Goal: Task Accomplishment & Management: Use online tool/utility

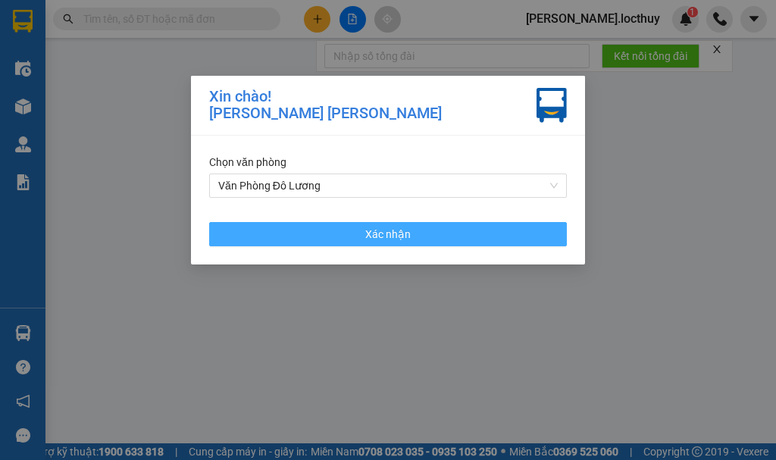
click at [353, 238] on button "Xác nhận" at bounding box center [388, 234] width 358 height 24
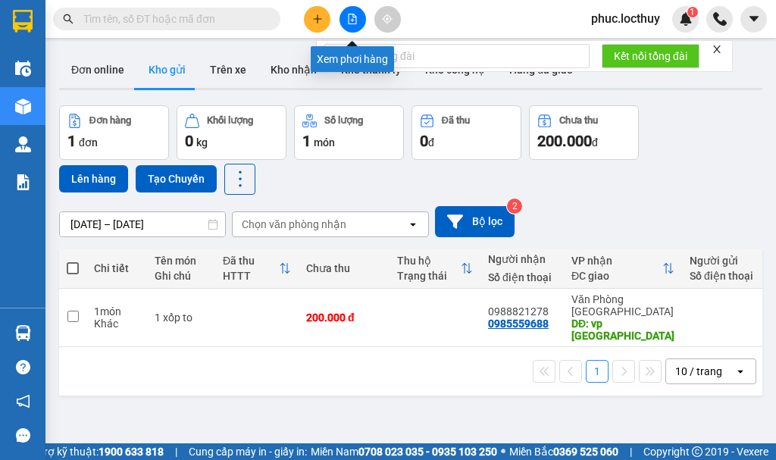
click at [355, 17] on icon "file-add" at bounding box center [353, 19] width 8 height 11
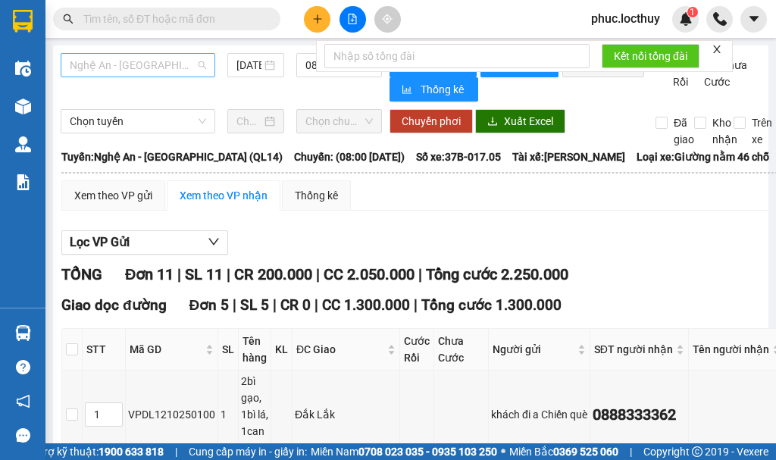
click at [164, 66] on span "Nghệ An - [GEOGRAPHIC_DATA] (QL14)" at bounding box center [138, 65] width 136 height 23
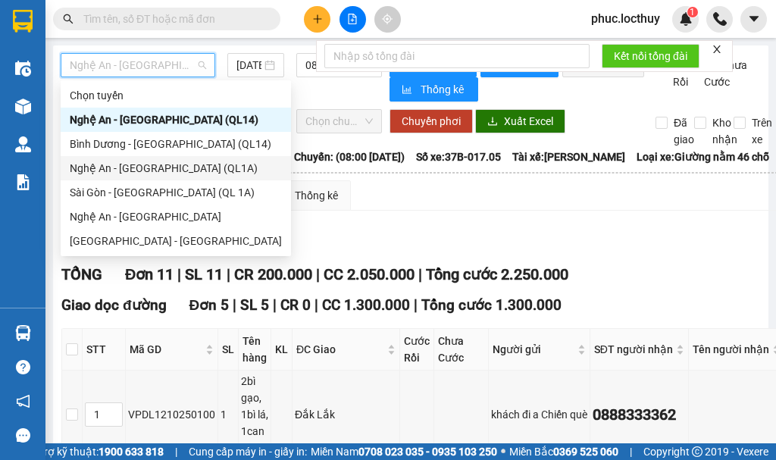
click at [181, 168] on div "Nghệ An - [GEOGRAPHIC_DATA] (QL1A)" at bounding box center [176, 168] width 212 height 17
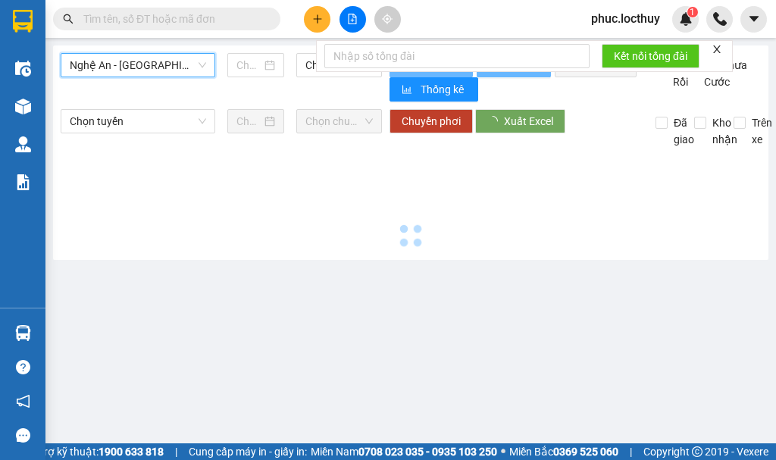
type input "[DATE]"
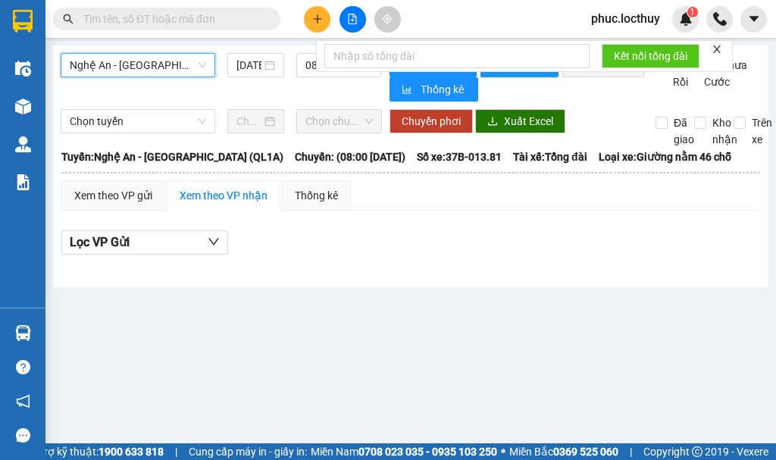
click at [319, 63] on form "Kết nối tổng đài" at bounding box center [524, 56] width 417 height 32
click at [308, 66] on span "08:00 - 37B-013.81 - (Đã hủy)" at bounding box center [338, 65] width 67 height 23
click at [716, 49] on icon "close" at bounding box center [717, 49] width 11 height 11
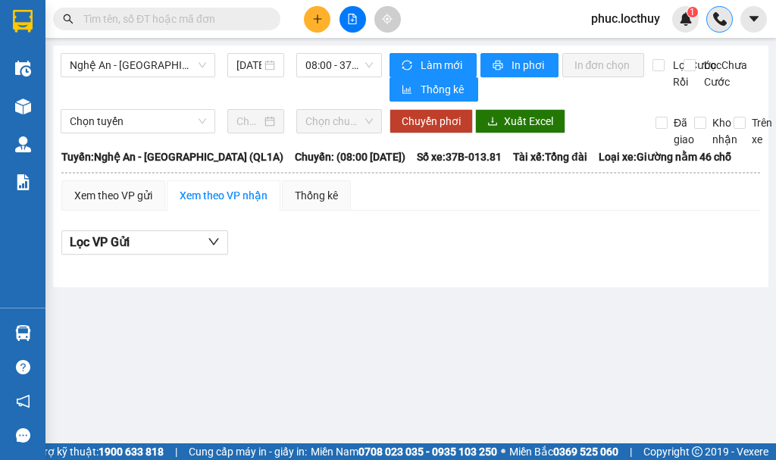
click at [727, 23] on div at bounding box center [719, 19] width 27 height 27
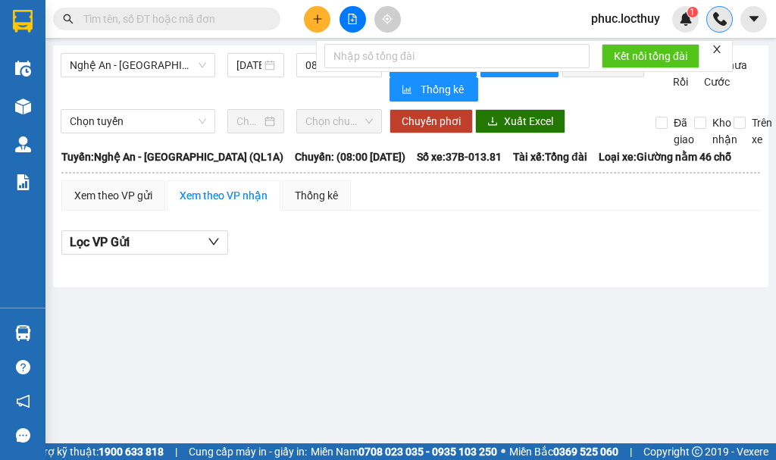
click at [725, 29] on div at bounding box center [719, 19] width 27 height 27
click at [722, 18] on img at bounding box center [720, 19] width 14 height 14
drag, startPoint x: 724, startPoint y: 55, endPoint x: 719, endPoint y: 49, distance: 8.1
click at [724, 53] on form "Kết nối tổng đài" at bounding box center [524, 56] width 417 height 32
click at [719, 49] on icon "close" at bounding box center [717, 49] width 8 height 8
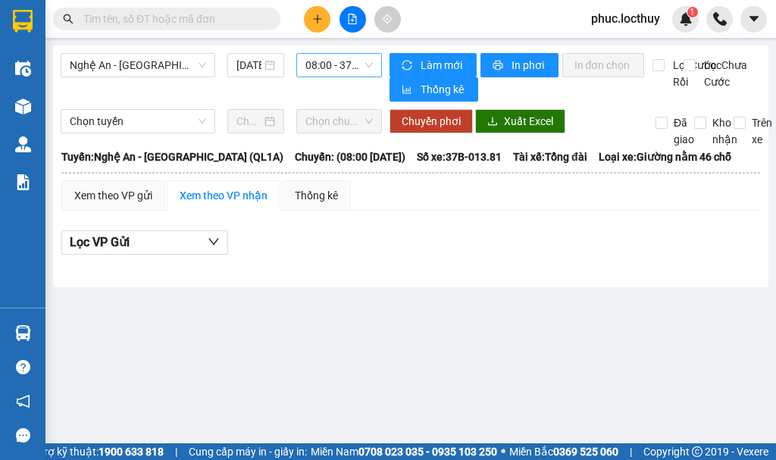
click at [345, 59] on span "08:00 - 37B-013.81 - (Đã hủy)" at bounding box center [338, 65] width 67 height 23
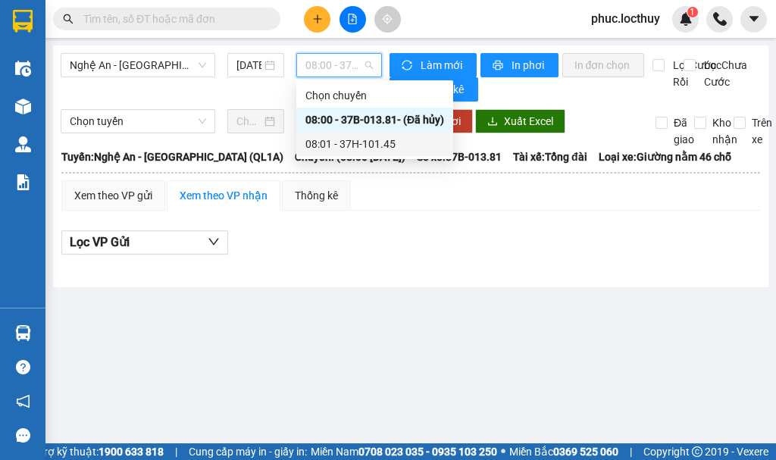
click at [357, 133] on div "08:01 - 37H-101.45" at bounding box center [374, 144] width 157 height 24
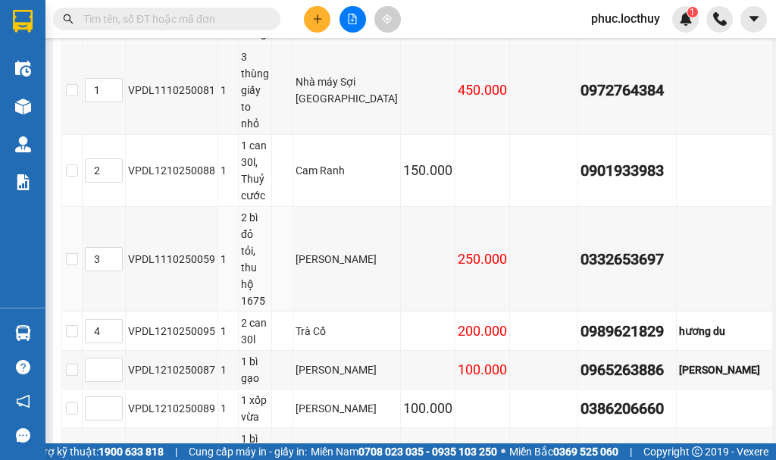
scroll to position [303, 0]
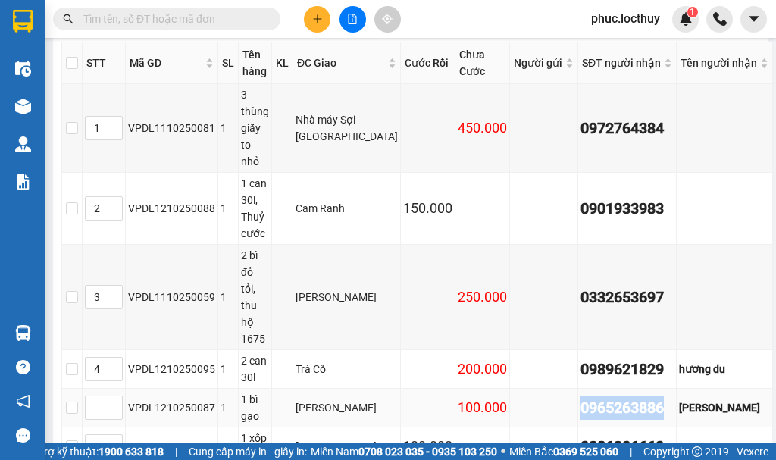
drag, startPoint x: 646, startPoint y: 299, endPoint x: 546, endPoint y: 302, distance: 99.3
click at [546, 389] on tr "VPDL1210250087 1 1 bì gạo Tam Hiệp 100.000 0965263886 [PERSON_NAME]" at bounding box center [417, 408] width 711 height 39
drag, startPoint x: 617, startPoint y: 295, endPoint x: 661, endPoint y: 367, distance: 84.4
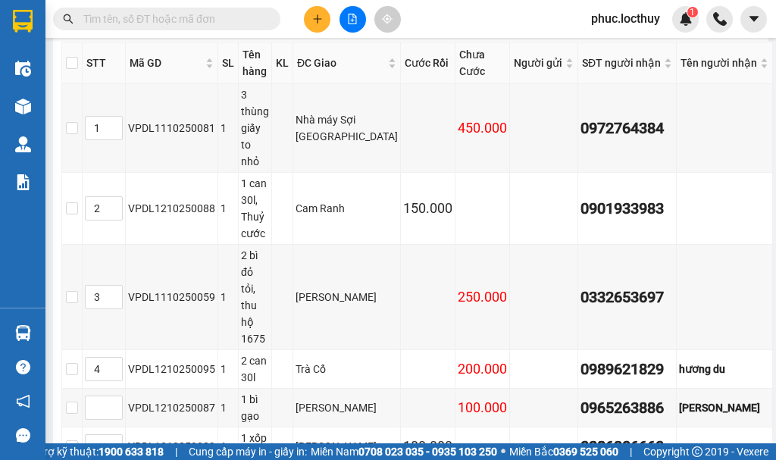
drag, startPoint x: 645, startPoint y: 362, endPoint x: 531, endPoint y: 362, distance: 113.7
copy div "0846167168"
paste input "0846167168"
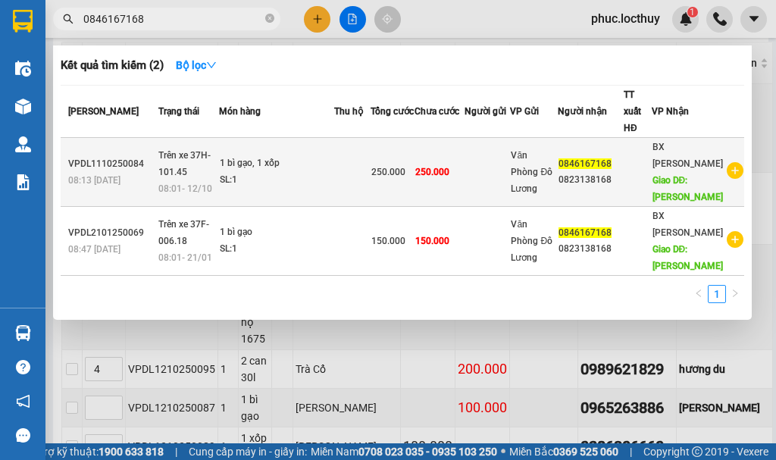
type input "0846167168"
click at [502, 171] on td at bounding box center [487, 172] width 45 height 69
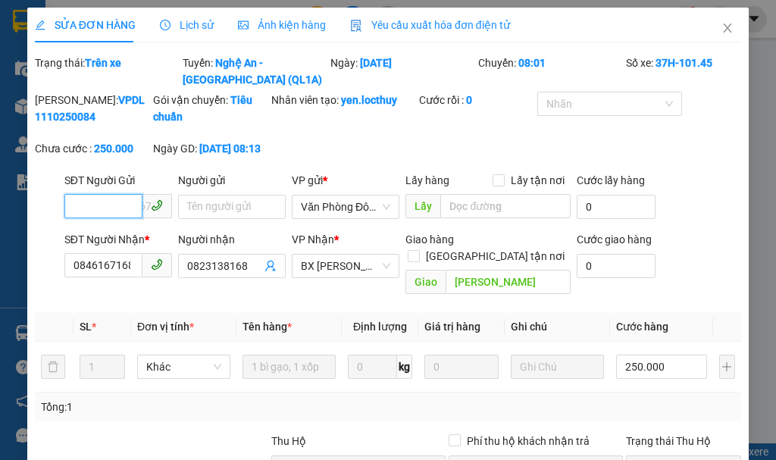
type input "0846167168"
type input "0823138168"
type input "[PERSON_NAME]"
type input "0"
type input "250.000"
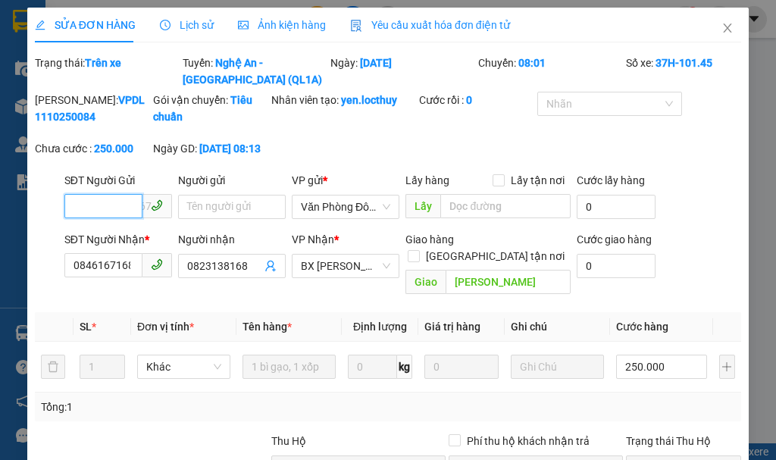
type input "250.000"
click at [287, 20] on span "Ảnh kiện hàng" at bounding box center [282, 25] width 88 height 12
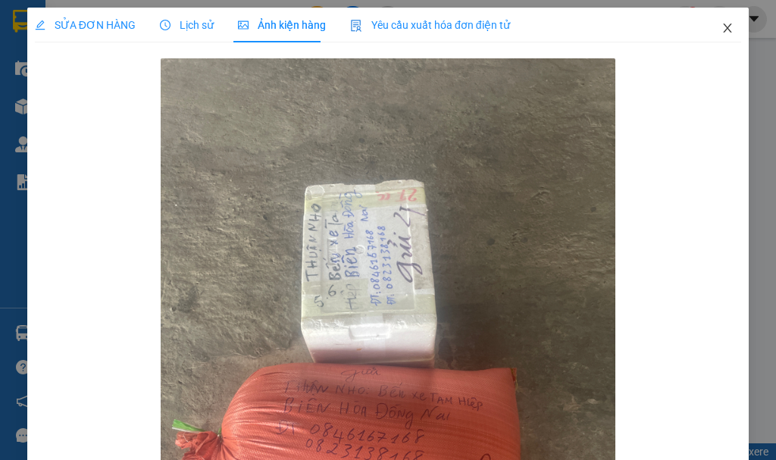
click at [722, 25] on icon "close" at bounding box center [728, 28] width 12 height 12
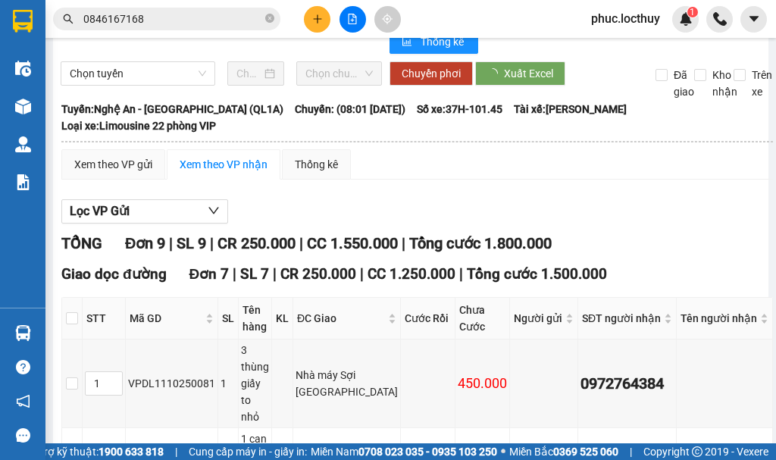
scroll to position [76, 0]
